Goal: Information Seeking & Learning: Learn about a topic

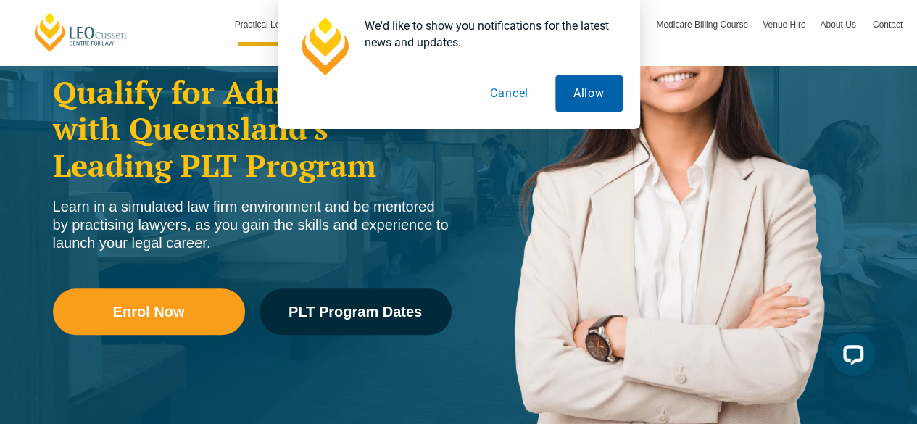
click at [571, 86] on button "Allow" at bounding box center [589, 93] width 67 height 36
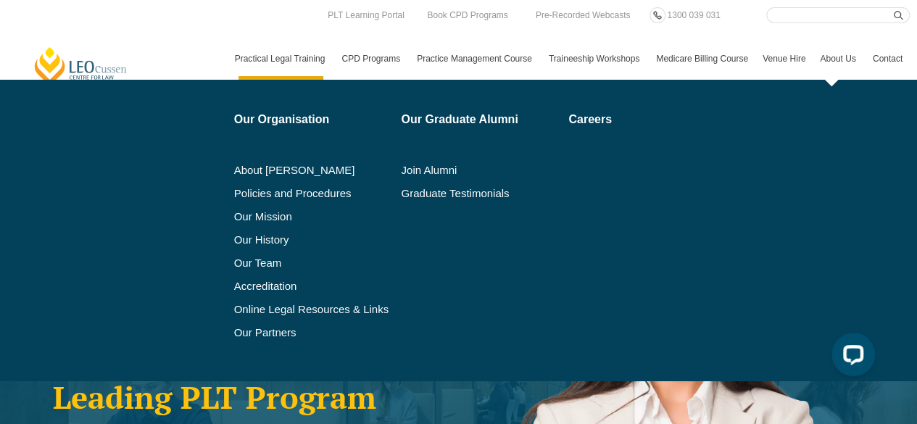
click at [822, 60] on link "About Us" at bounding box center [839, 59] width 52 height 42
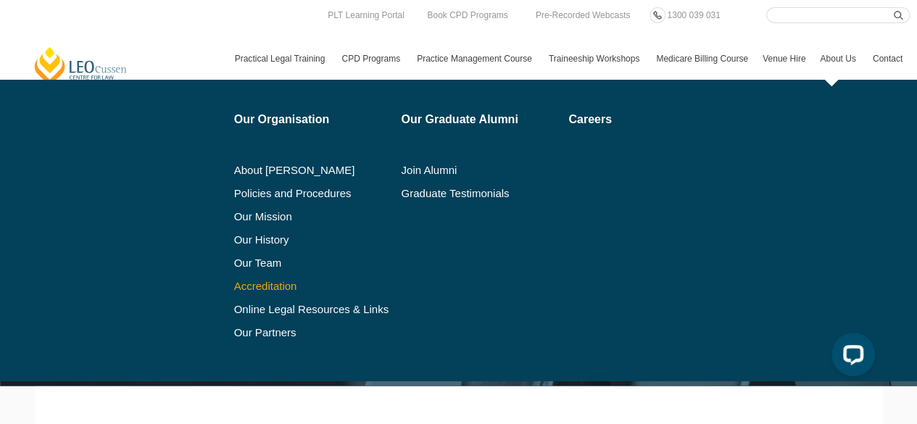
click at [283, 284] on link "Accreditation" at bounding box center [312, 287] width 157 height 12
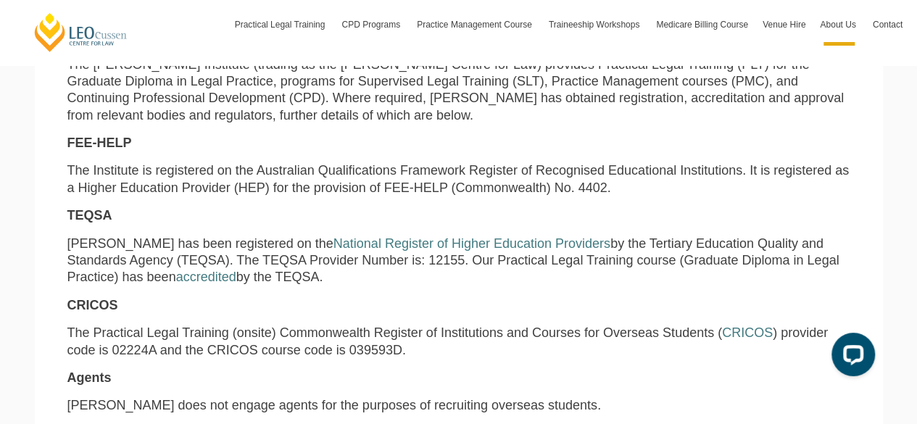
scroll to position [41, 0]
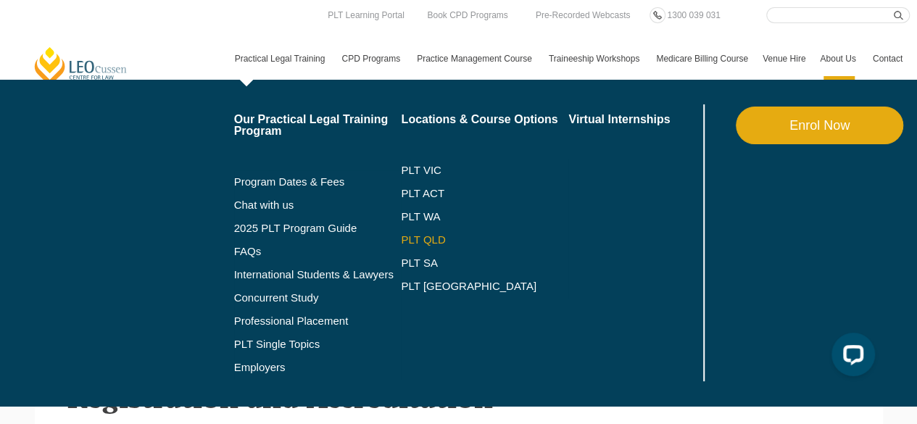
click at [406, 236] on link "PLT QLD" at bounding box center [485, 240] width 168 height 12
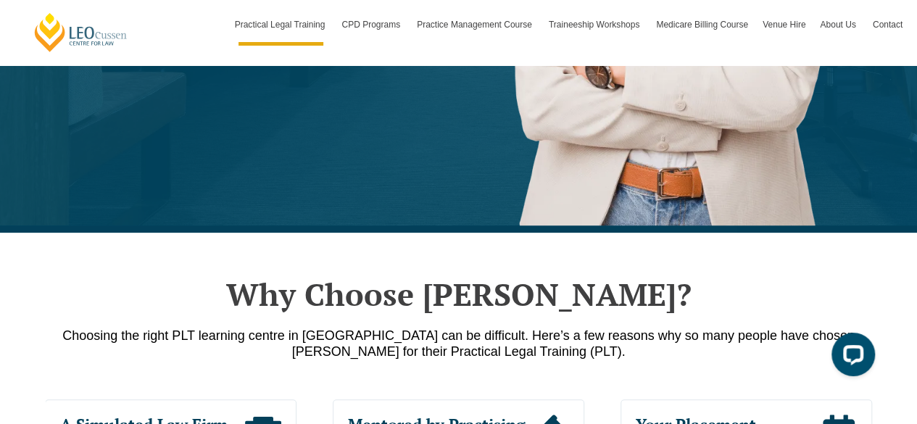
scroll to position [522, 0]
